Goal: Task Accomplishment & Management: Manage account settings

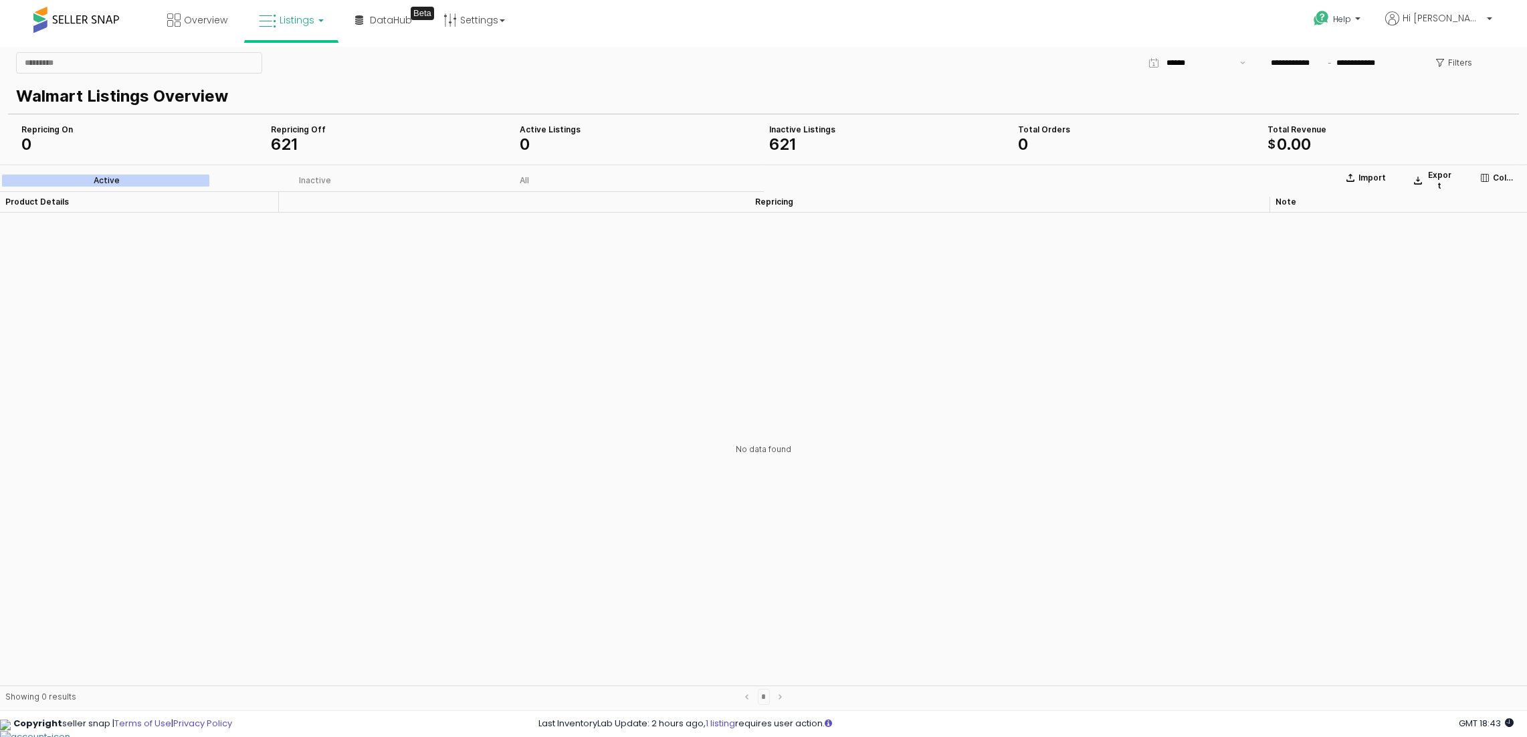
click at [278, 13] on link "Listings" at bounding box center [291, 20] width 85 height 40
click at [286, 61] on icon at bounding box center [301, 66] width 58 height 17
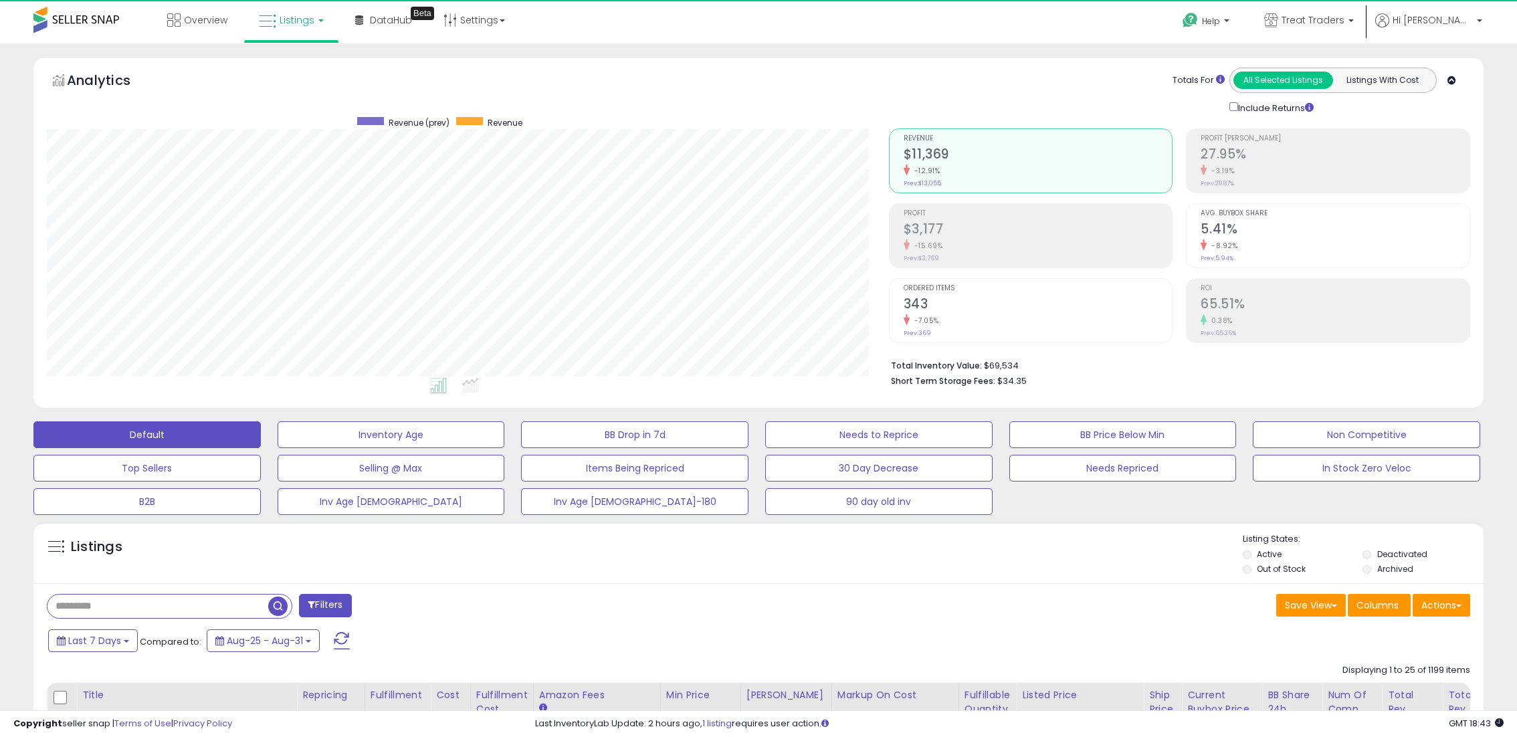
scroll to position [274, 842]
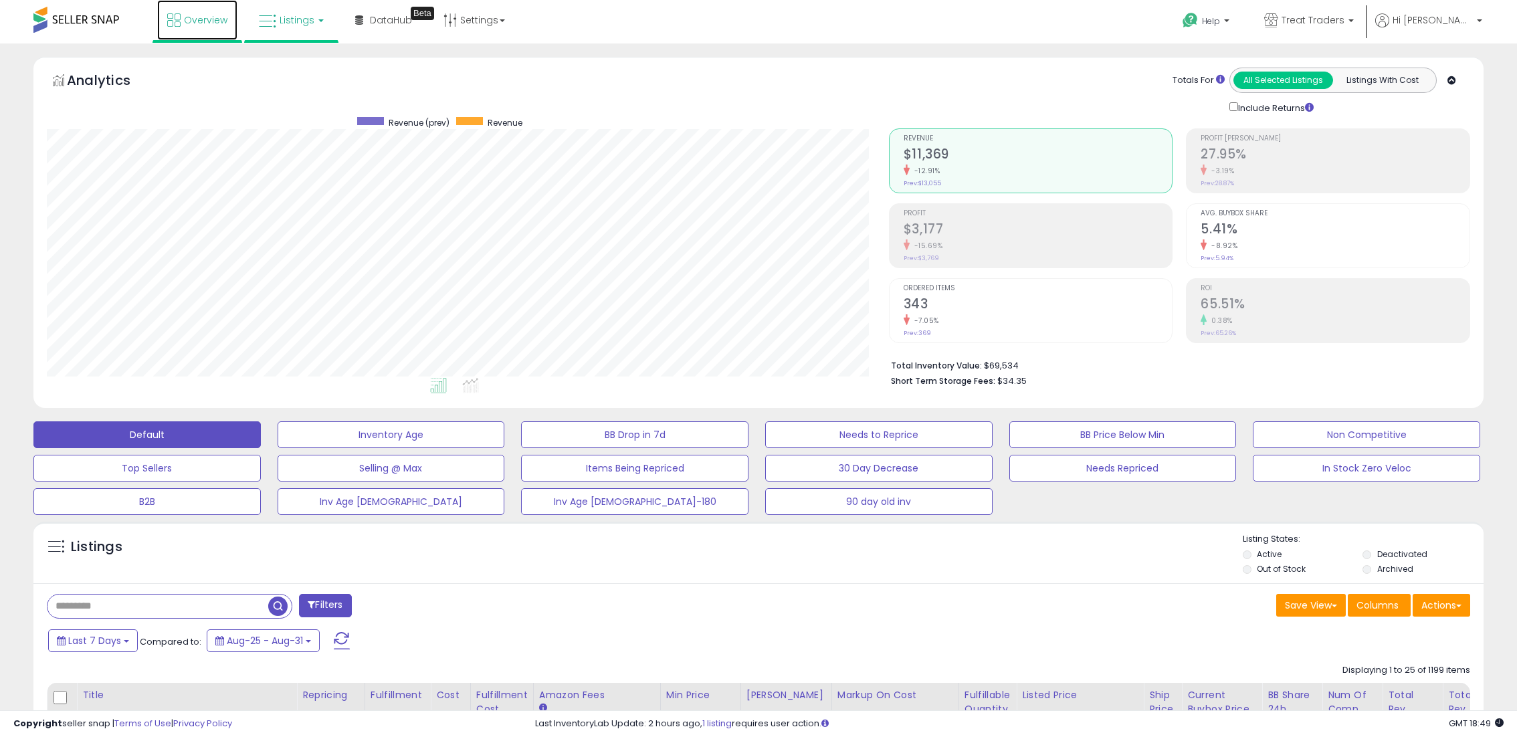
click at [200, 21] on span "Overview" at bounding box center [205, 19] width 43 height 13
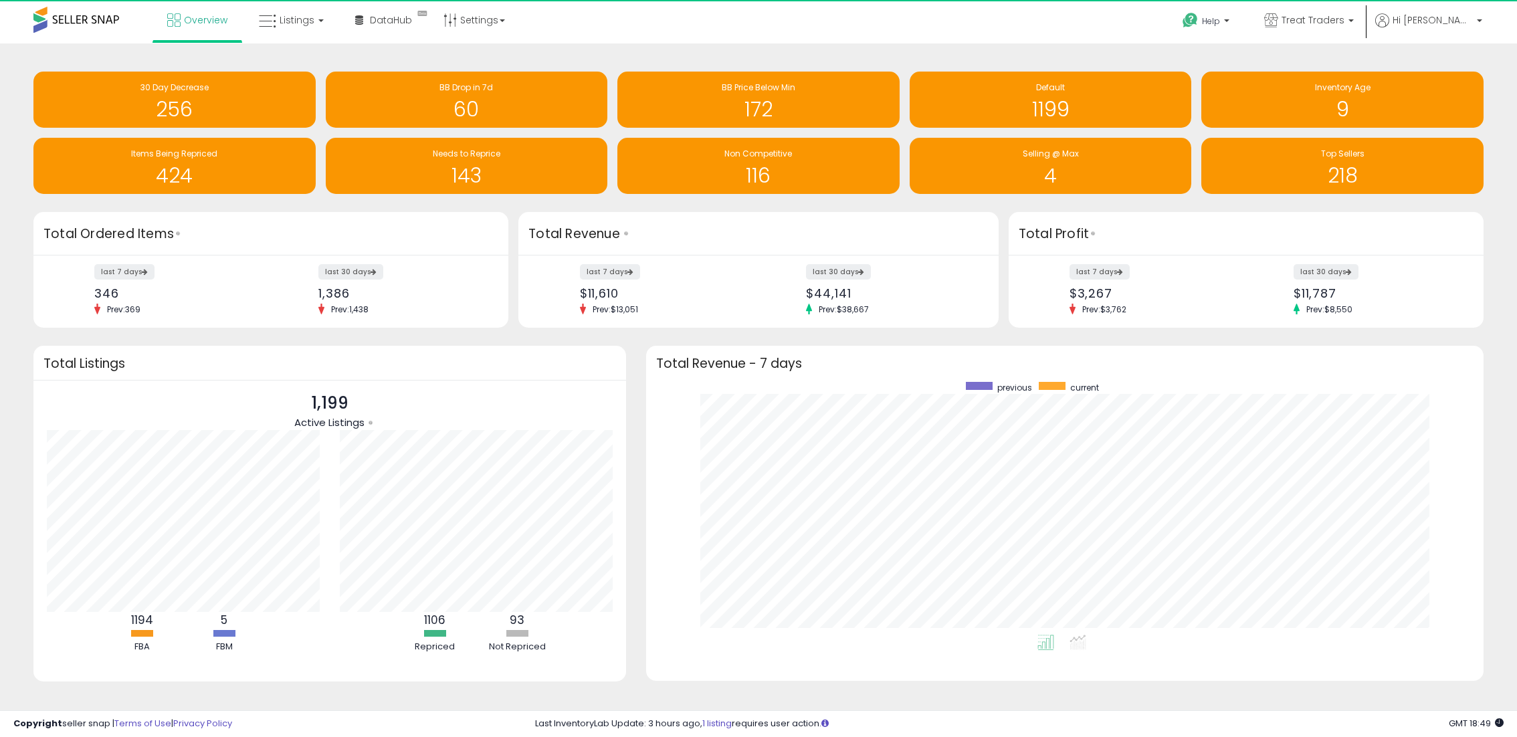
scroll to position [668795, 668237]
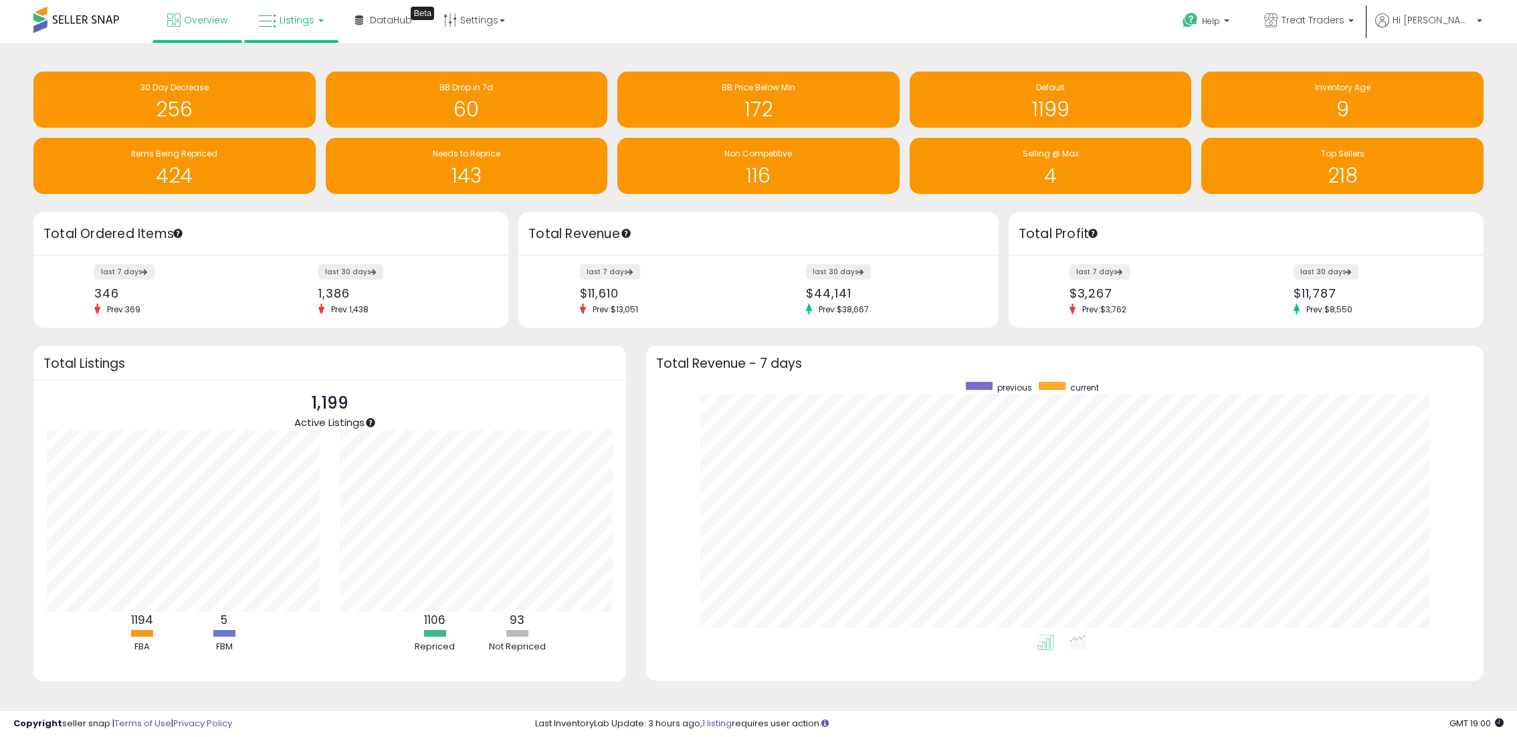
click at [256, 23] on link "Listings" at bounding box center [291, 20] width 85 height 40
click at [282, 68] on icon at bounding box center [301, 66] width 58 height 17
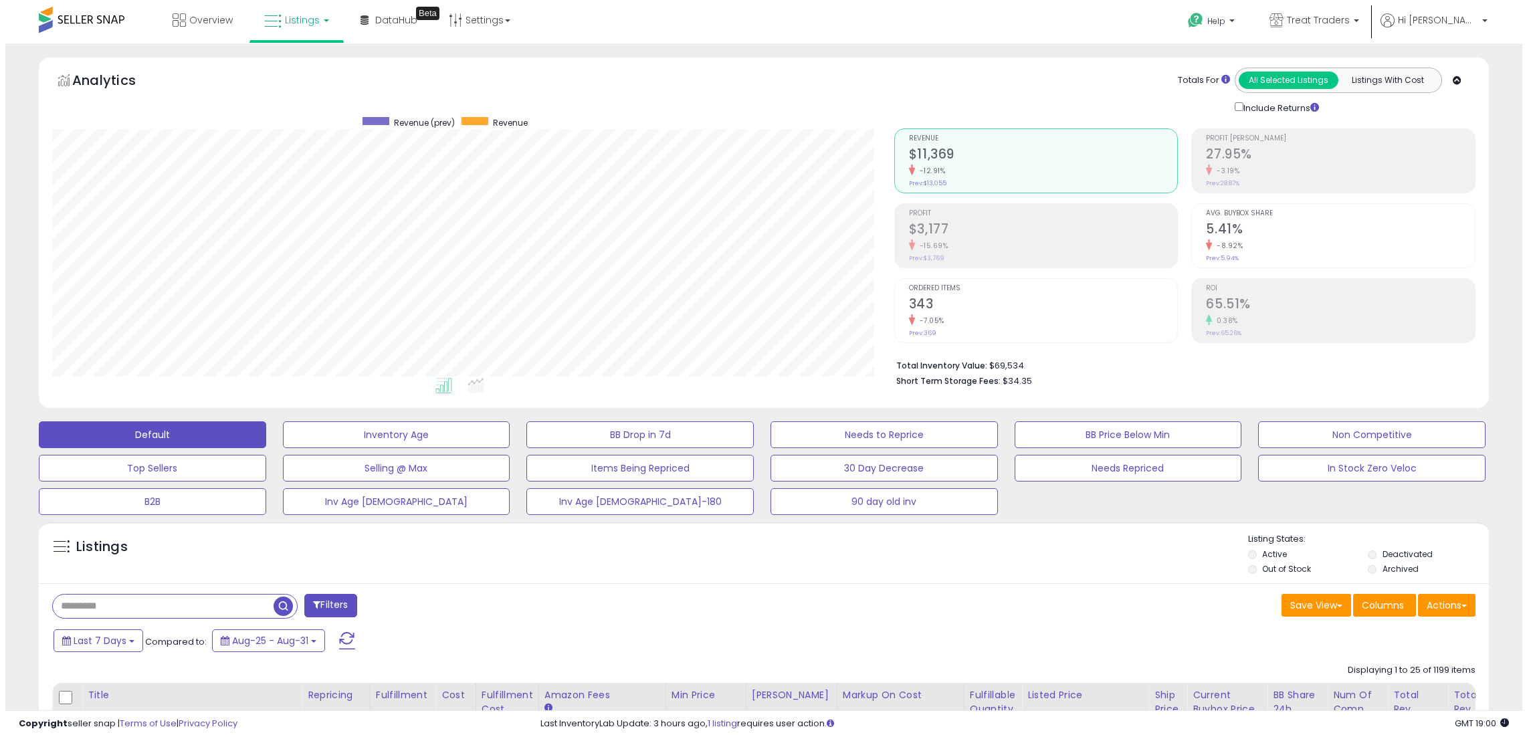
scroll to position [274, 842]
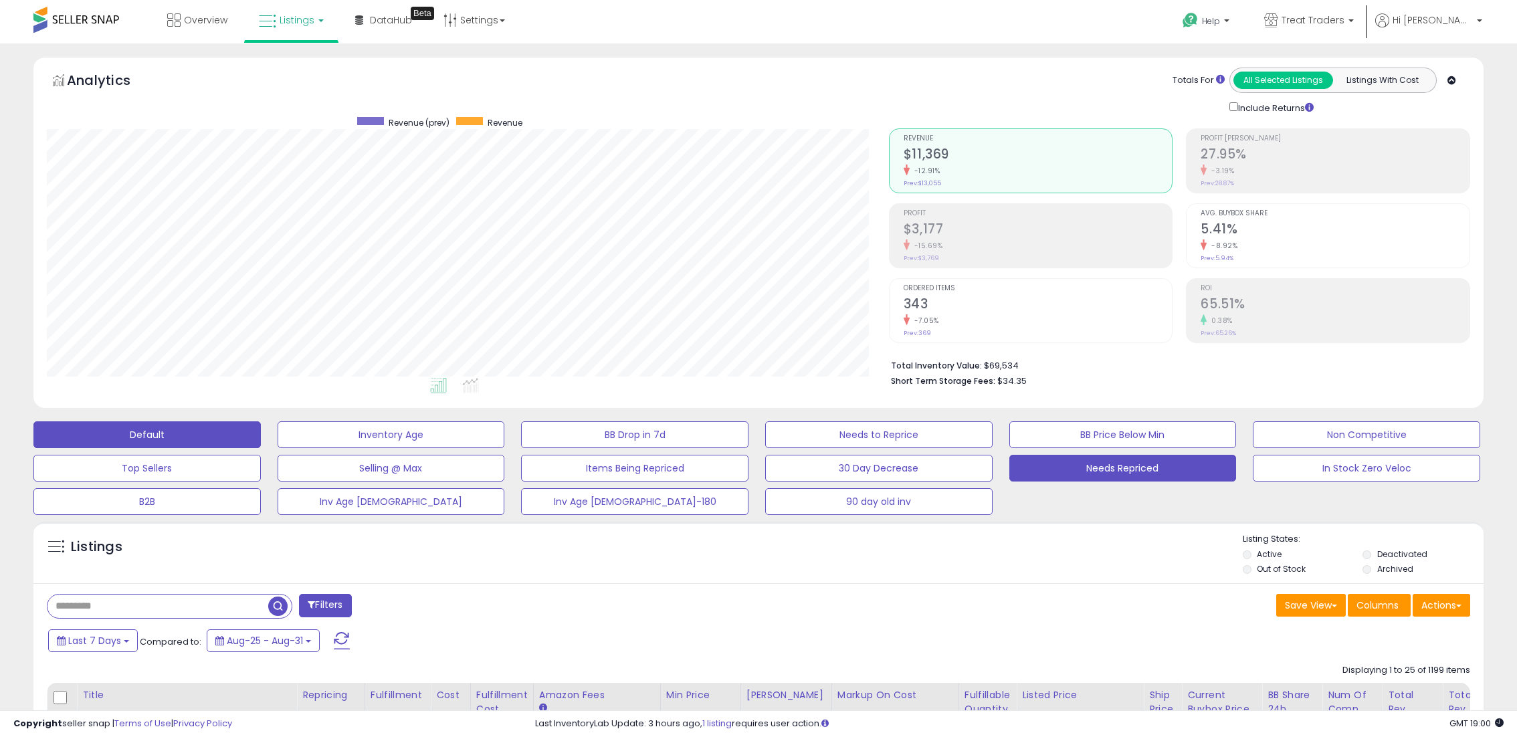
click at [1083, 478] on button "Needs Repriced" at bounding box center [1123, 468] width 227 height 27
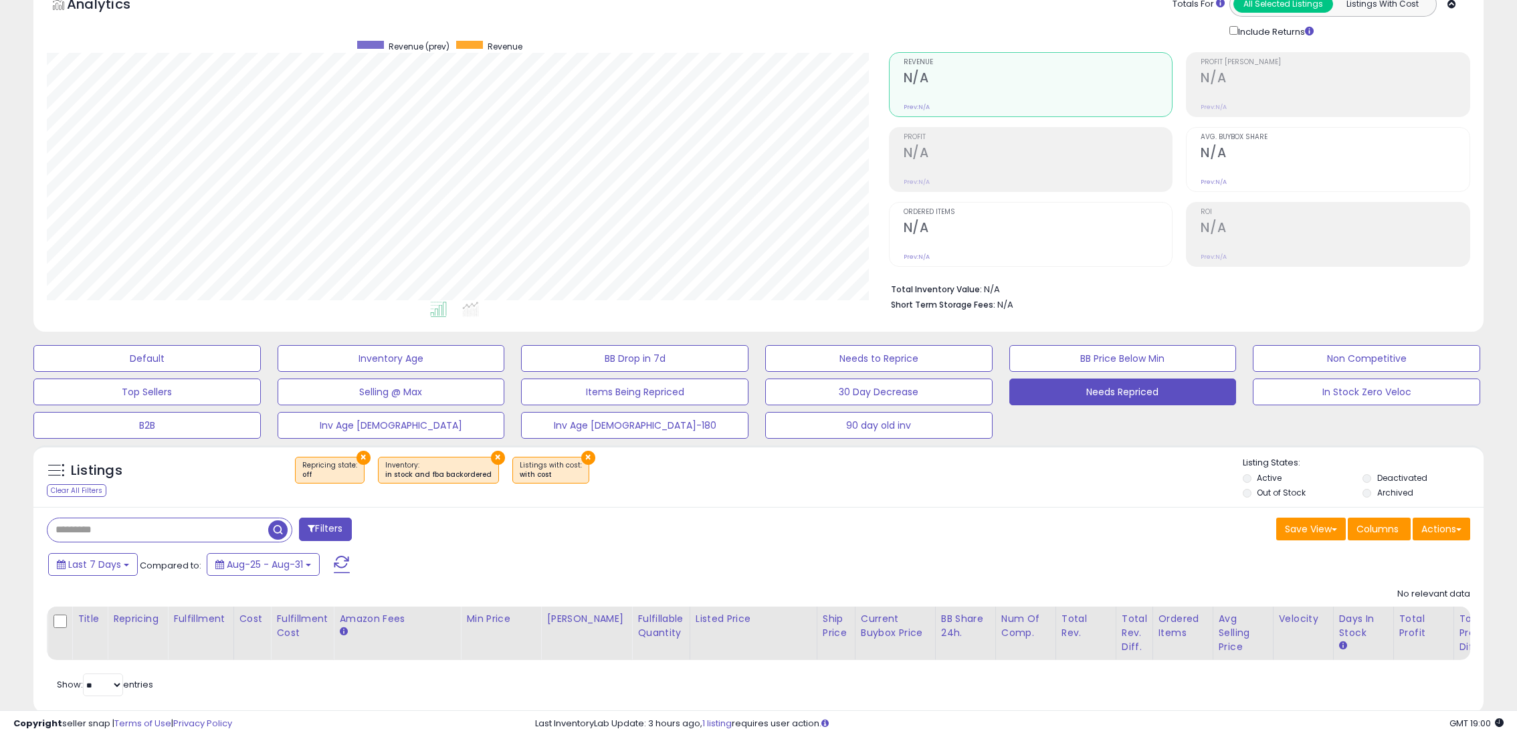
scroll to position [0, 0]
